Goal: Information Seeking & Learning: Learn about a topic

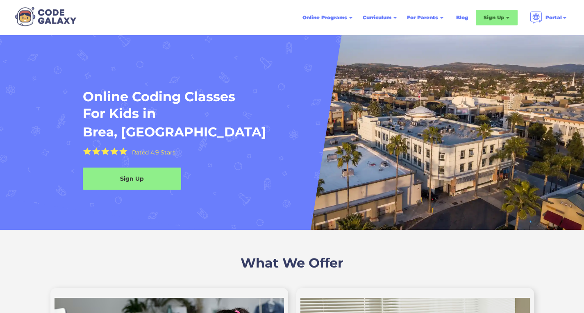
click at [584, 34] on html "Online Programs Weekly Classes 1x or 2x a week classes 1x1 Tutoring Private cla…" at bounding box center [292, 156] width 584 height 313
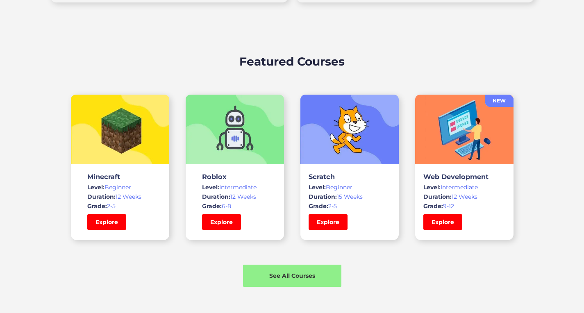
scroll to position [564, 0]
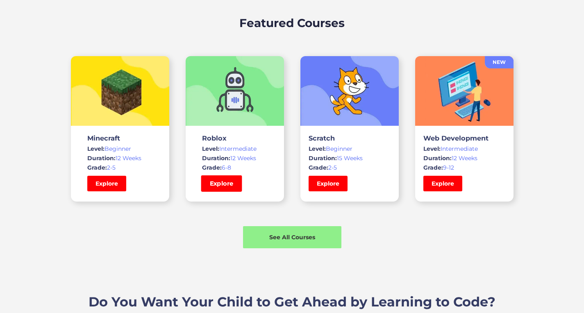
click at [223, 181] on link "Explore" at bounding box center [221, 184] width 41 height 16
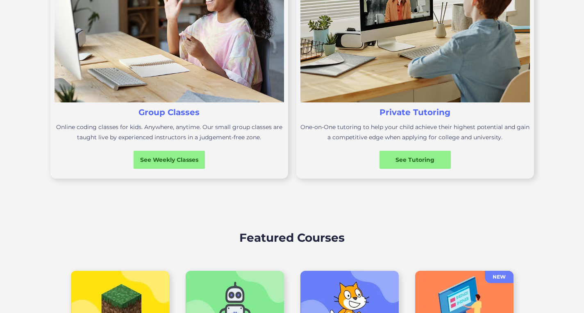
scroll to position [284, 0]
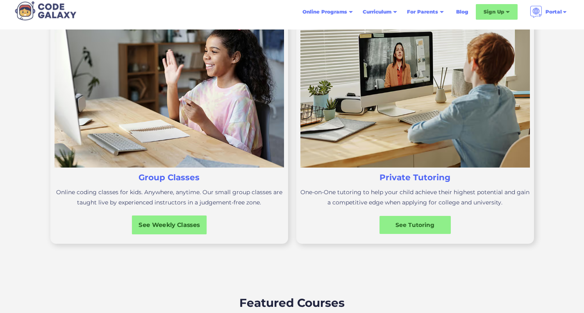
click at [179, 225] on div "See Weekly Classes" at bounding box center [169, 225] width 75 height 9
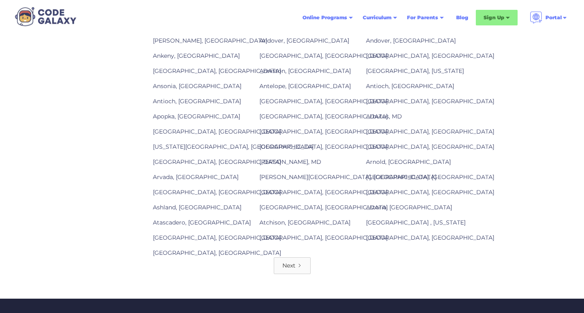
scroll to position [1048, 0]
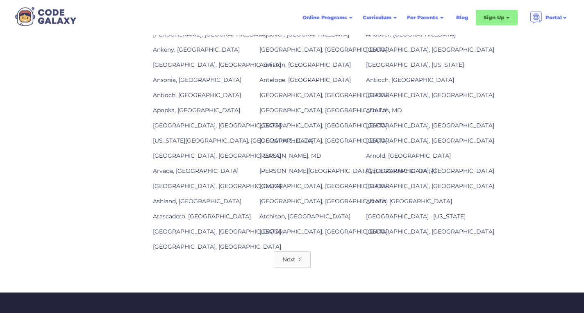
click at [301, 255] on link "Next" at bounding box center [292, 259] width 37 height 17
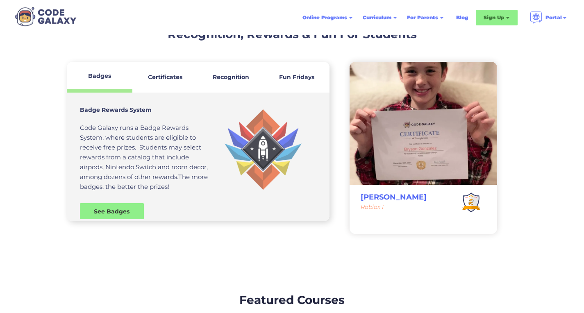
scroll to position [931, 0]
